Goal: Task Accomplishment & Management: Manage account settings

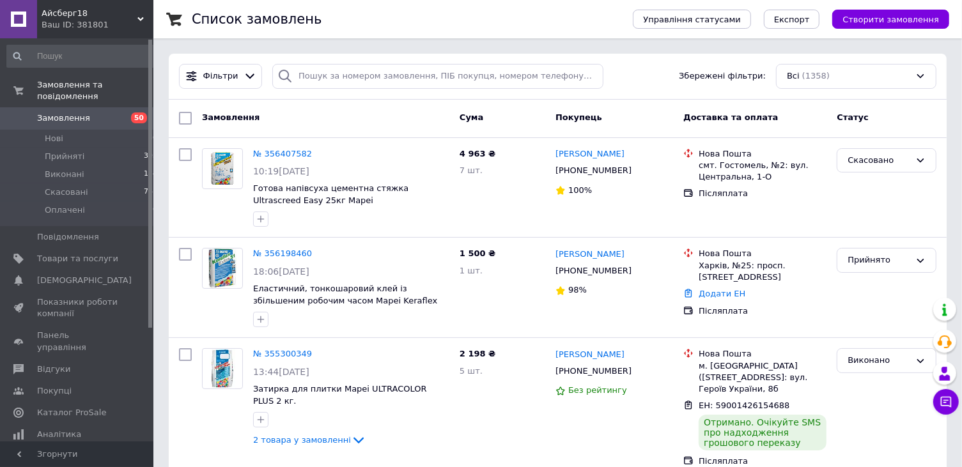
click at [363, 20] on div "Список замовлень" at bounding box center [400, 19] width 416 height 38
